Goal: Information Seeking & Learning: Check status

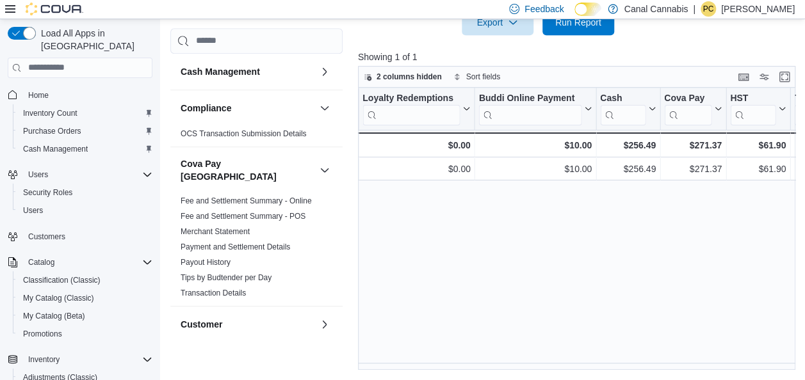
scroll to position [0, 1564]
